Goal: Task Accomplishment & Management: Use online tool/utility

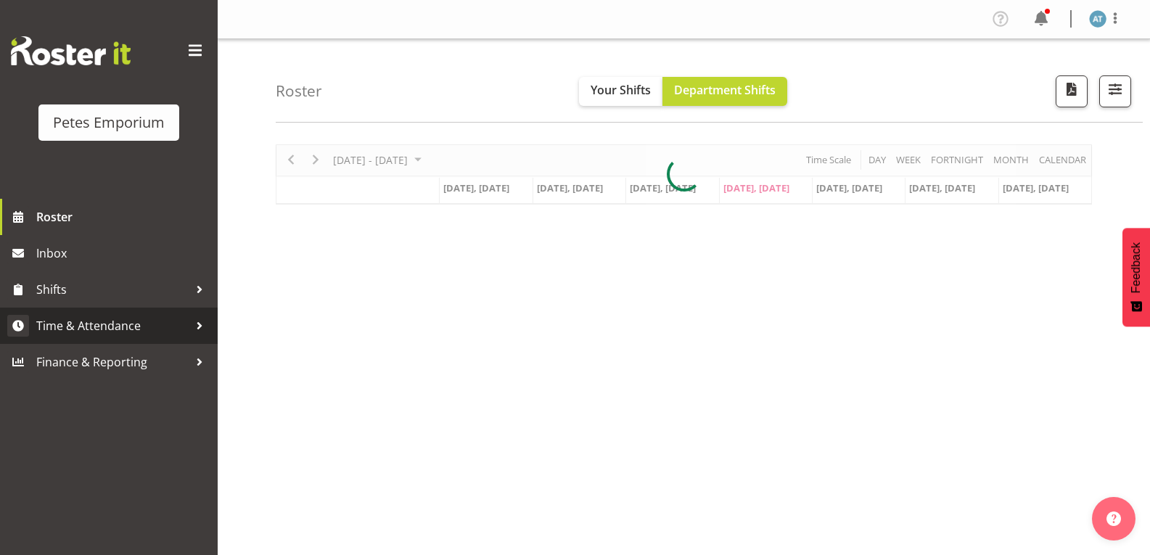
click at [176, 327] on span "Time & Attendance" at bounding box center [112, 326] width 152 height 22
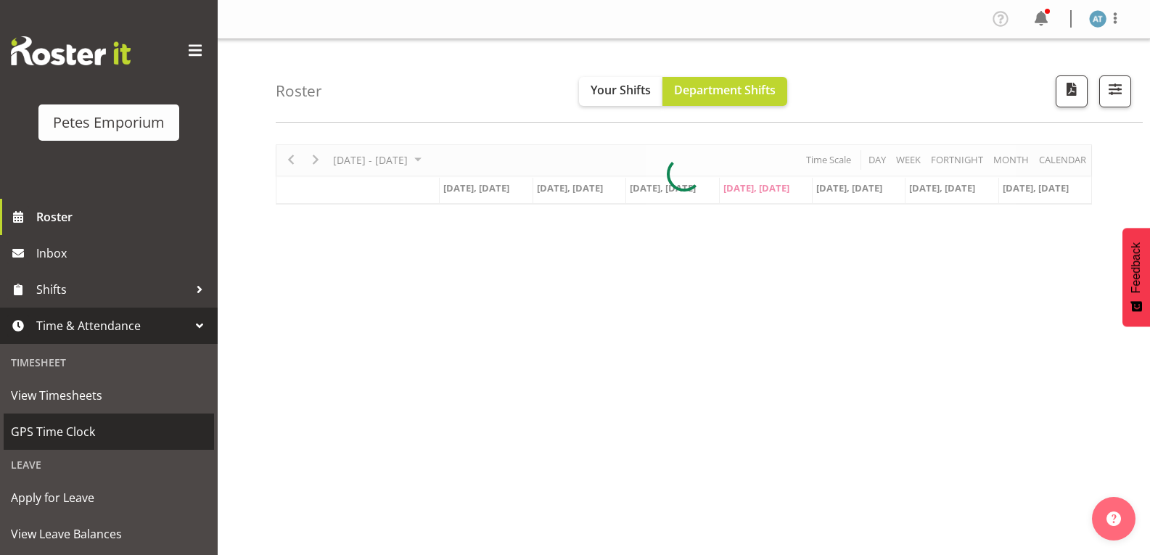
click at [126, 438] on span "GPS Time Clock" at bounding box center [109, 432] width 196 height 22
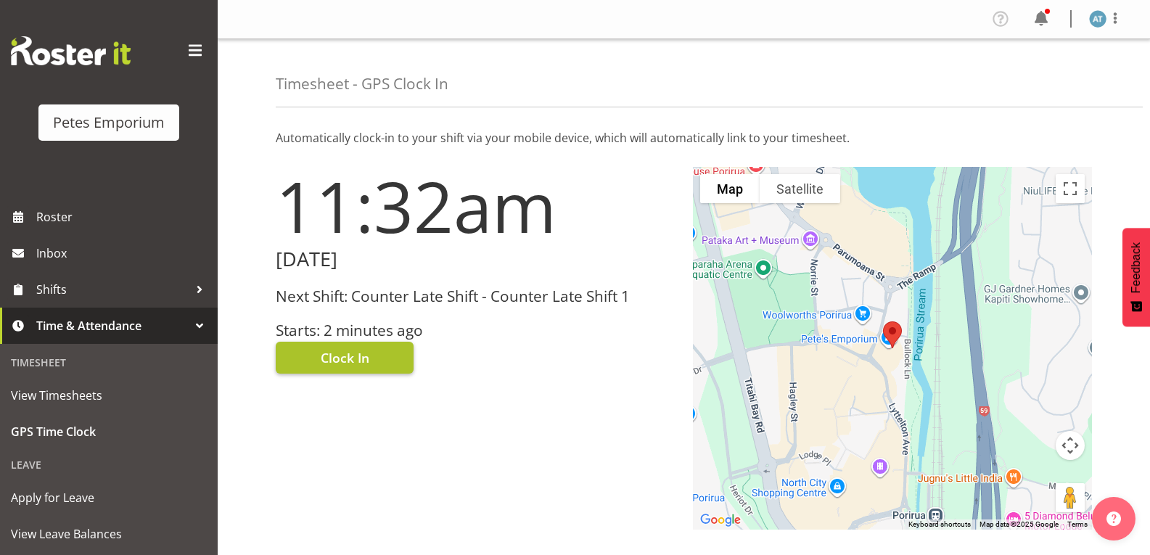
click at [388, 362] on button "Clock In" at bounding box center [345, 358] width 138 height 32
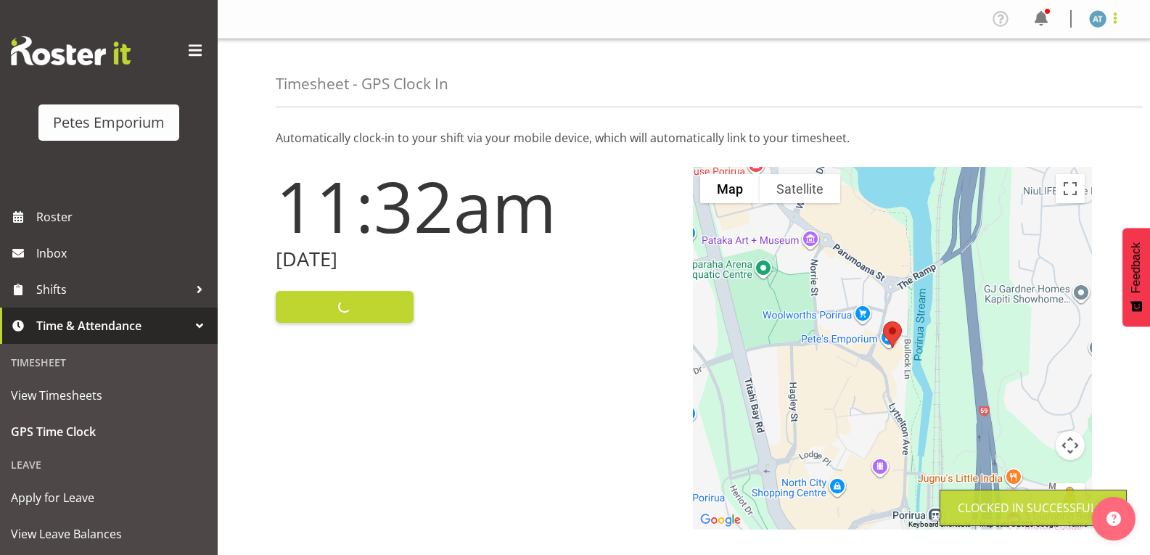
click at [1116, 20] on span at bounding box center [1115, 17] width 17 height 17
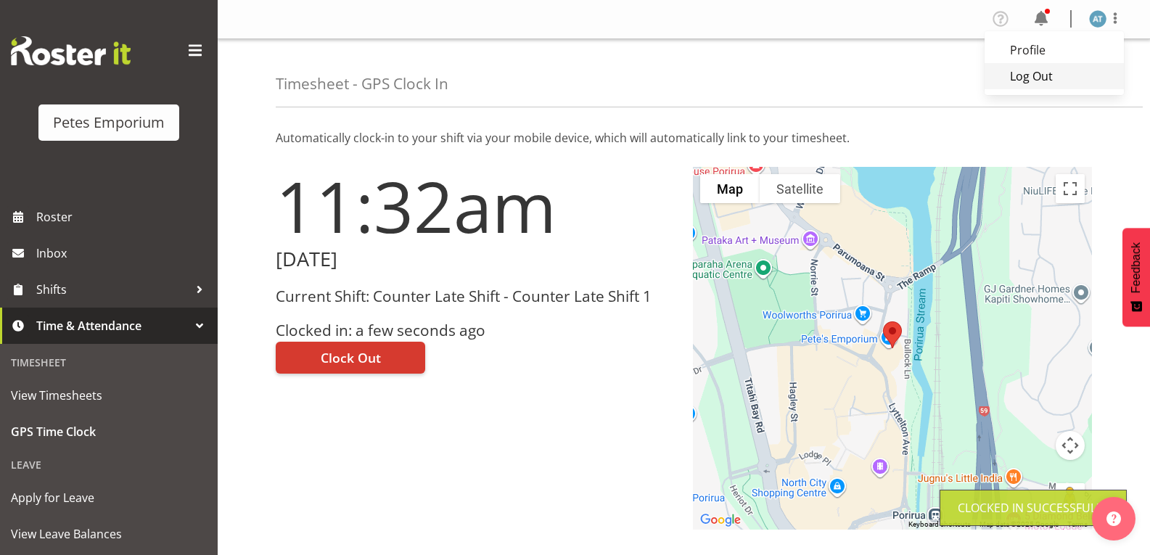
click at [1062, 80] on link "Log Out" at bounding box center [1054, 76] width 139 height 26
